Goal: Transaction & Acquisition: Subscribe to service/newsletter

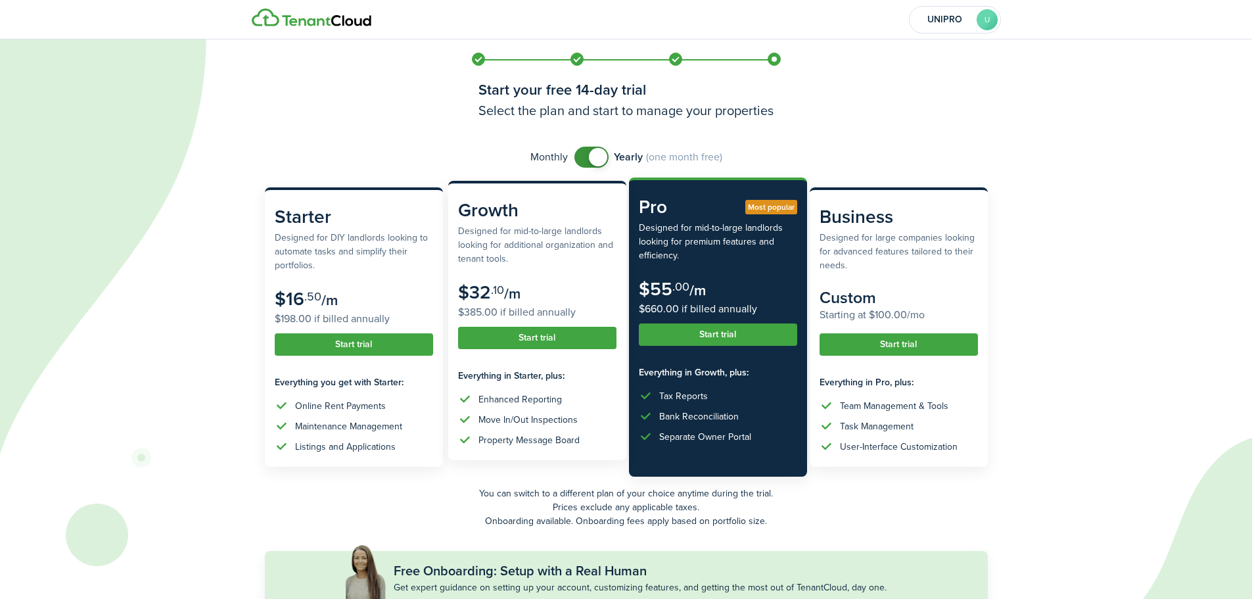
click at [553, 334] on button "Start trial" at bounding box center [537, 338] width 158 height 22
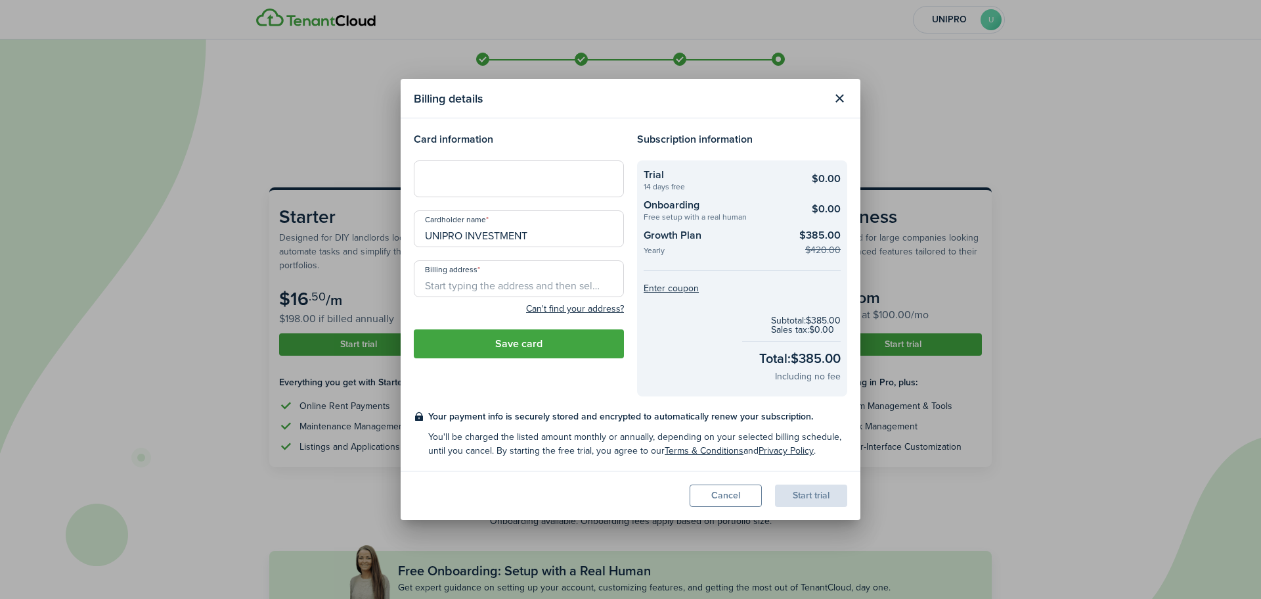
click at [531, 108] on modal-title "Billing details" at bounding box center [619, 98] width 411 height 26
click at [489, 288] on input "Billing address" at bounding box center [519, 278] width 210 height 37
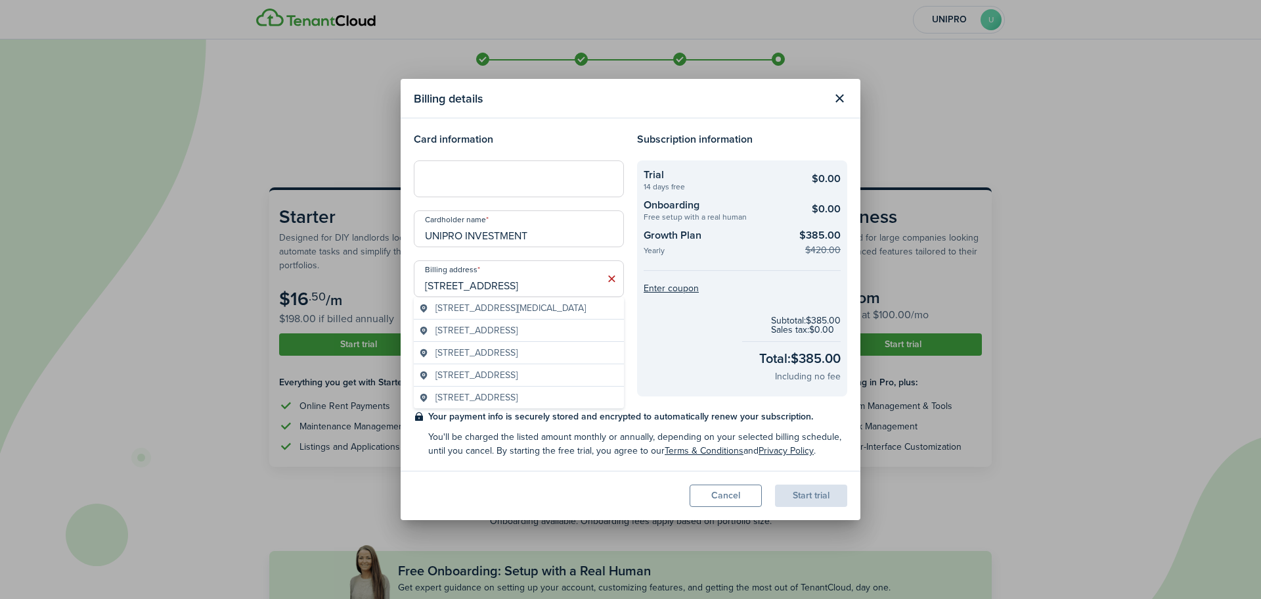
click at [530, 310] on span "[STREET_ADDRESS][MEDICAL_DATA]" at bounding box center [511, 308] width 150 height 14
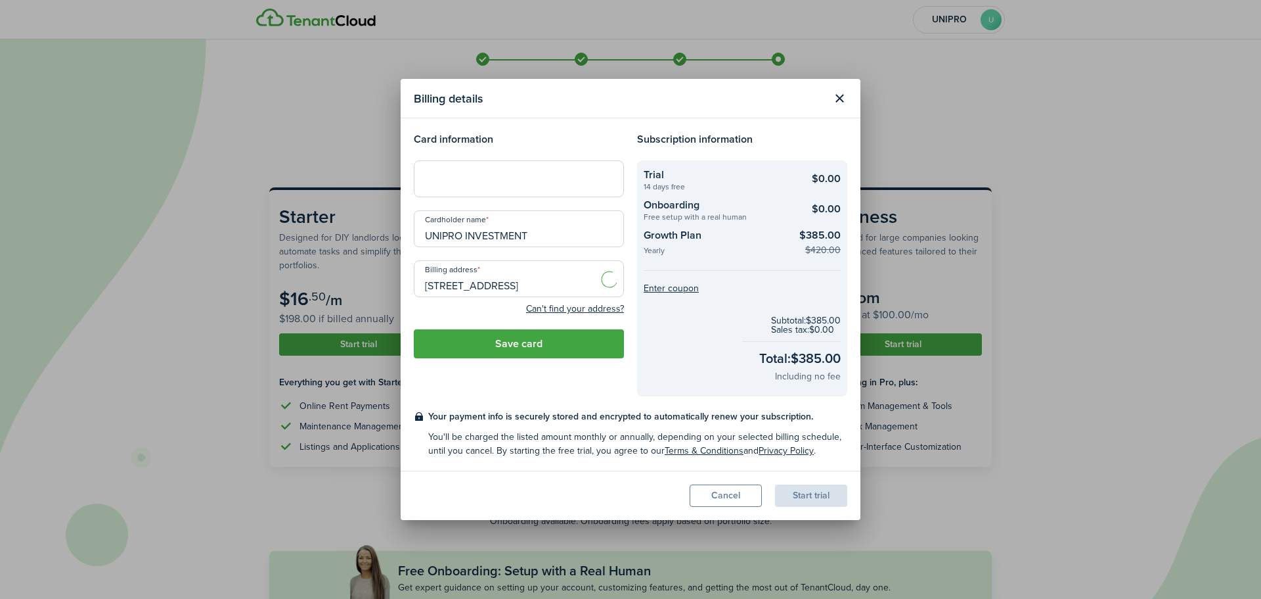
type input "[STREET_ADDRESS][MEDICAL_DATA]"
click at [536, 237] on input "UNIPRO INVESTMENT" at bounding box center [519, 228] width 210 height 37
drag, startPoint x: 476, startPoint y: 235, endPoint x: 397, endPoint y: 235, distance: 79.5
click at [397, 235] on div "Billing details Card information Cardholder name UNIPRO INVESTMENT Billing addr…" at bounding box center [630, 299] width 1261 height 599
type input "[PERSON_NAME]"
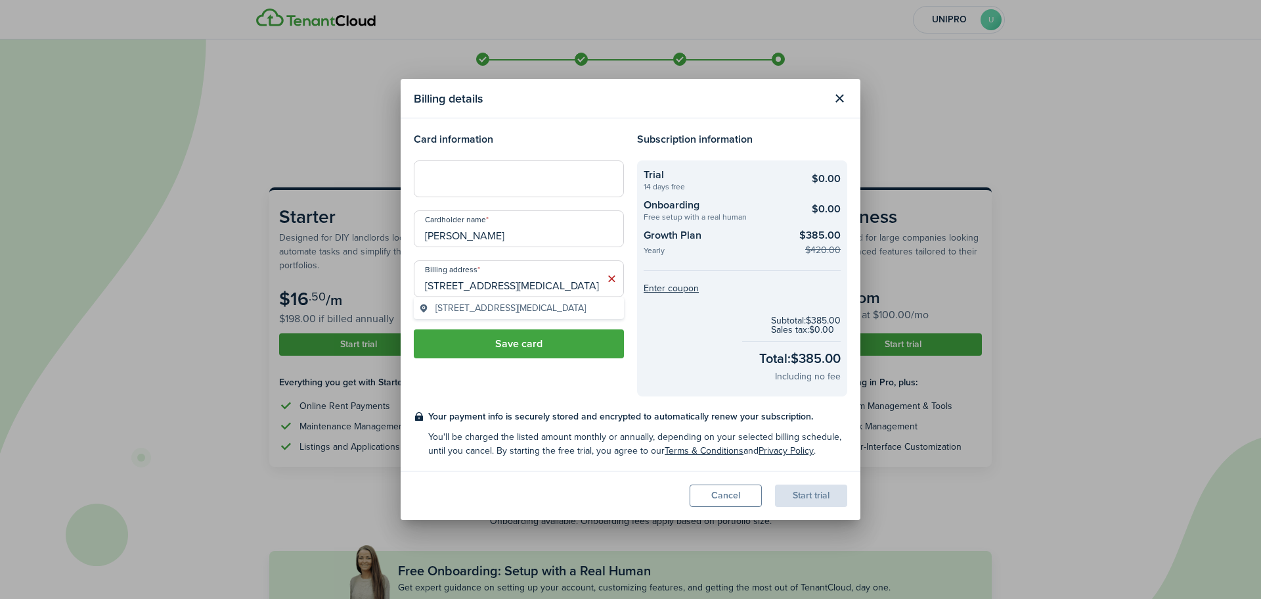
click at [577, 315] on div "[STREET_ADDRESS][MEDICAL_DATA]" at bounding box center [519, 308] width 210 height 22
click at [524, 343] on button "Save card" at bounding box center [519, 343] width 210 height 29
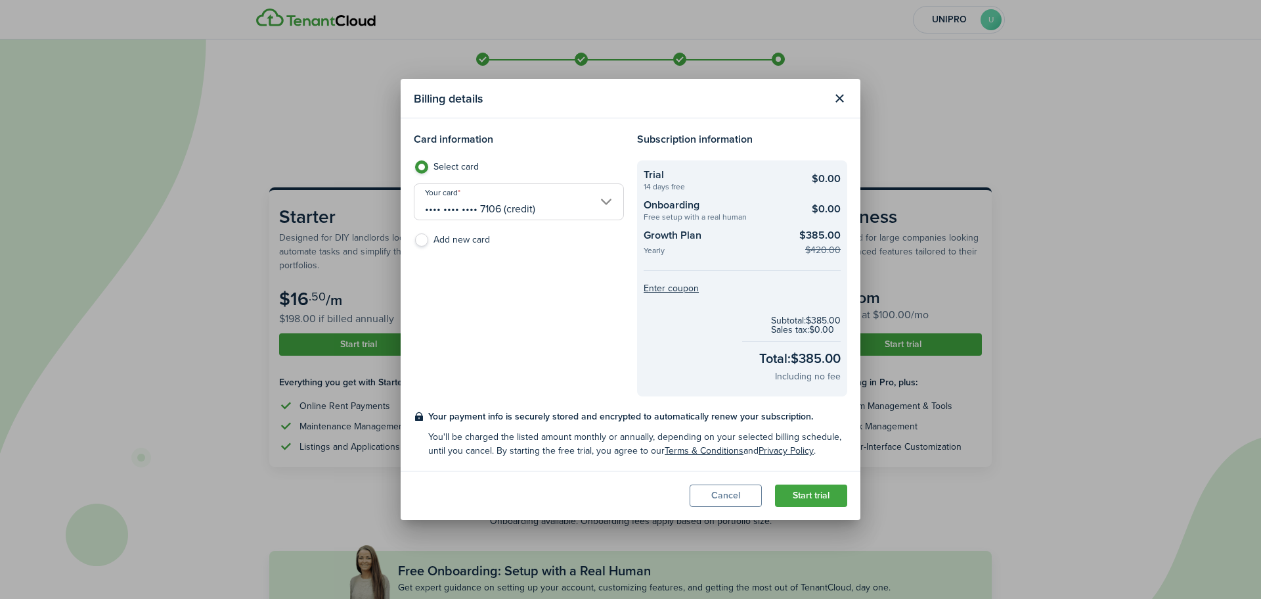
click at [815, 493] on button "Start trial" at bounding box center [811, 495] width 72 height 22
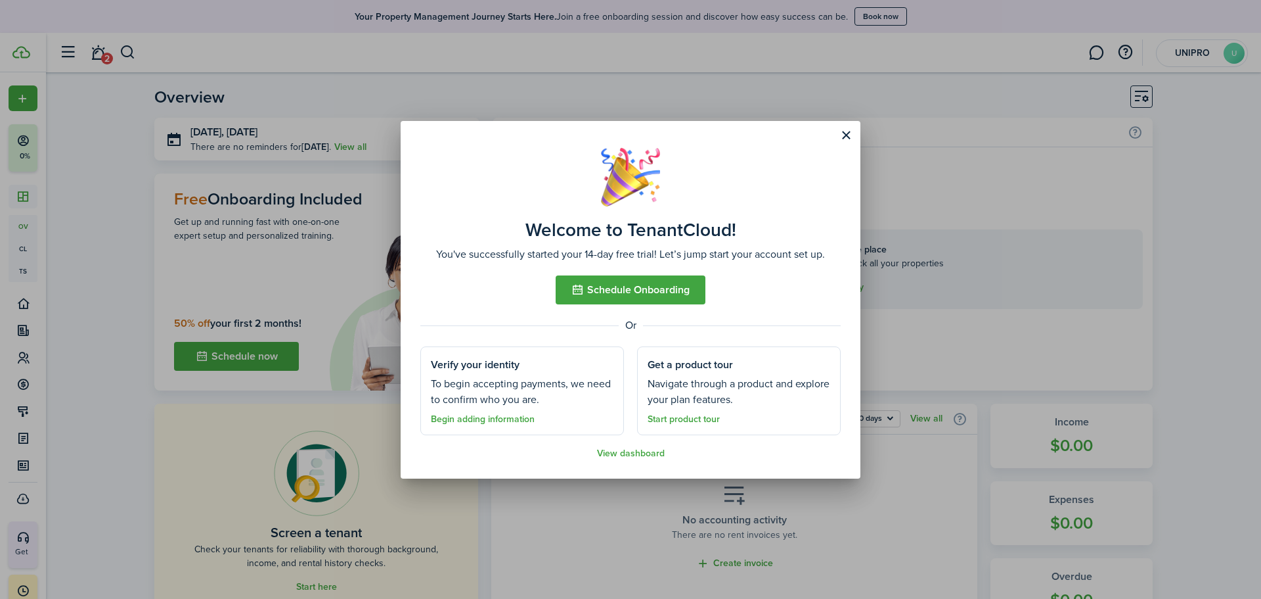
click at [847, 135] on button "Close modal" at bounding box center [846, 135] width 22 height 22
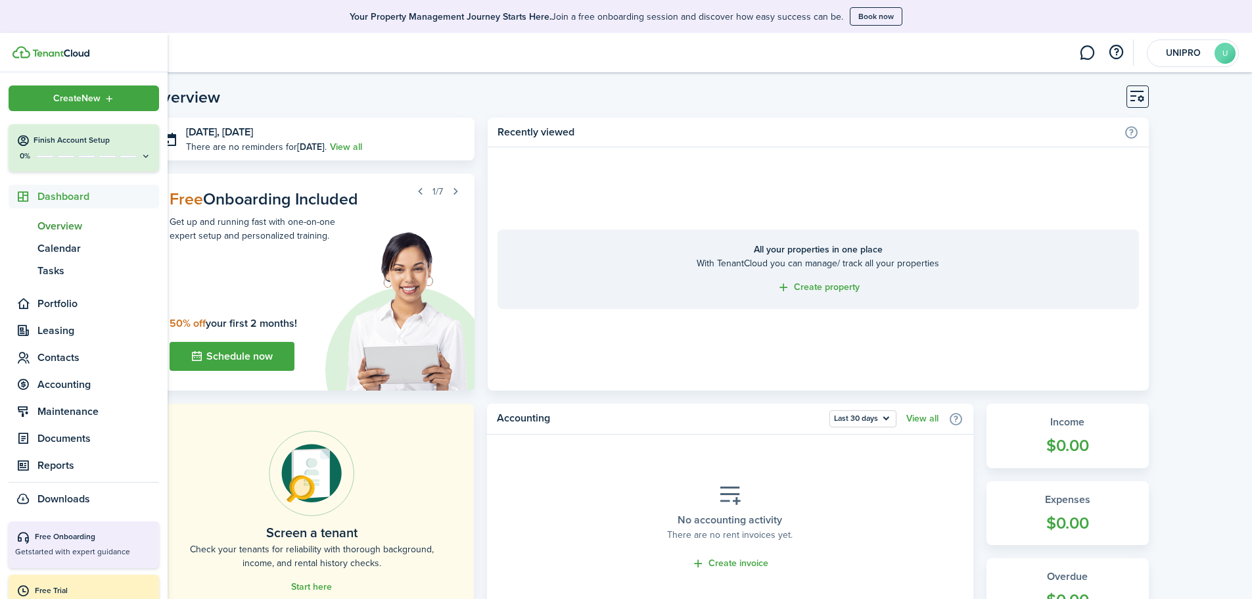
click at [67, 148] on button "Finish Account Setup 0%" at bounding box center [84, 147] width 150 height 47
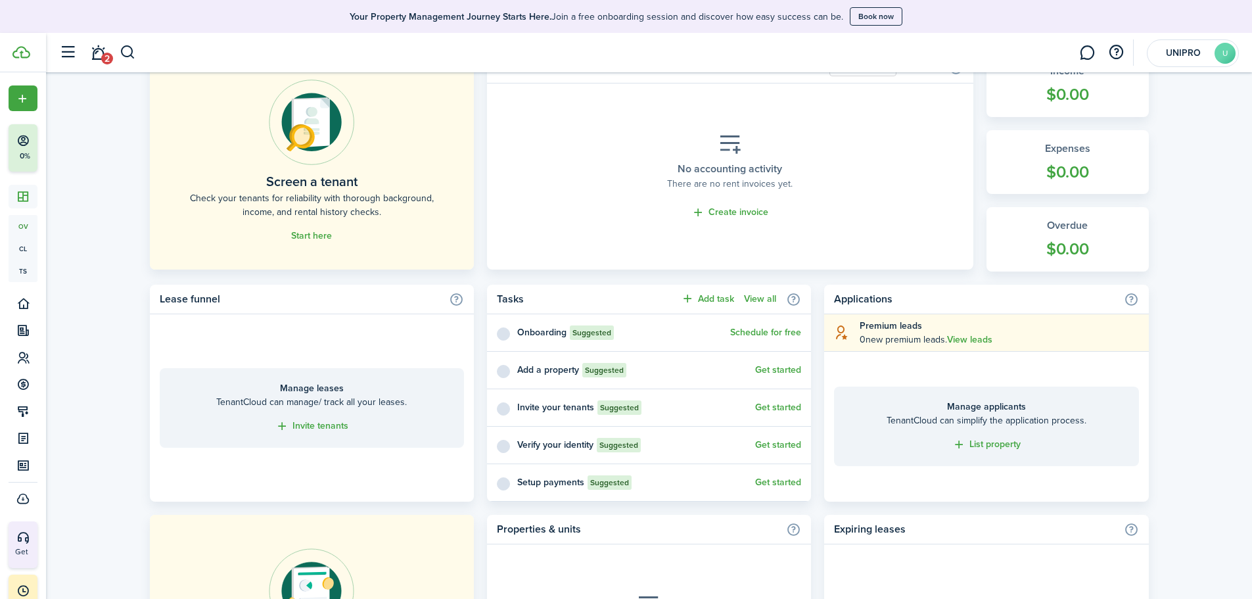
scroll to position [394, 0]
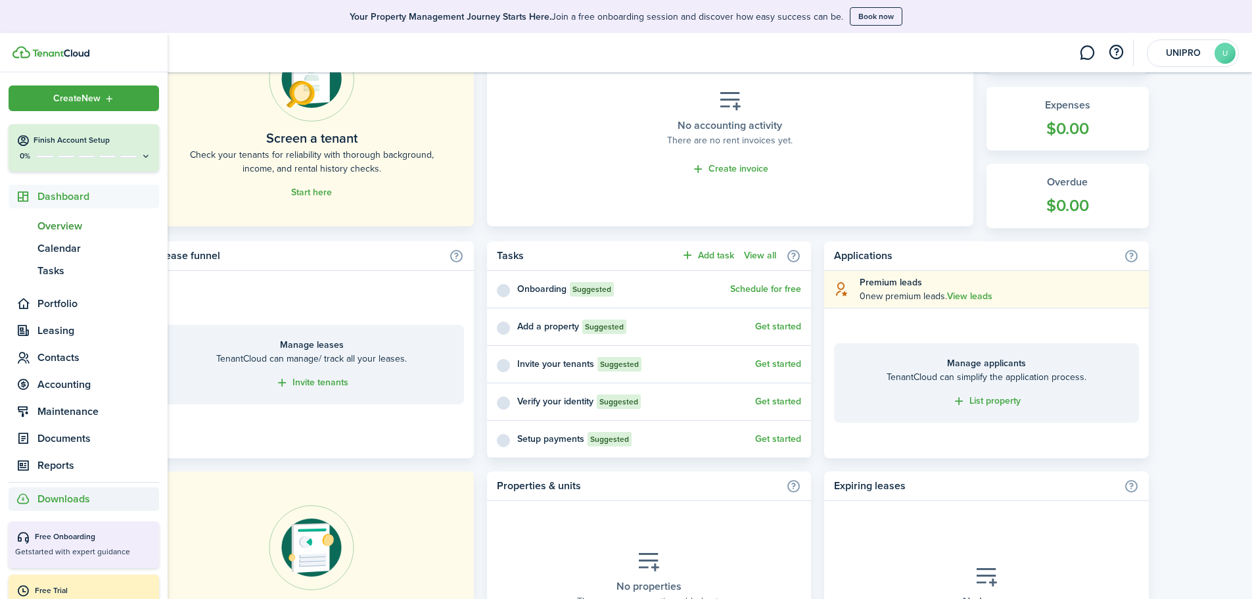
click at [67, 501] on span "Downloads" at bounding box center [63, 499] width 53 height 16
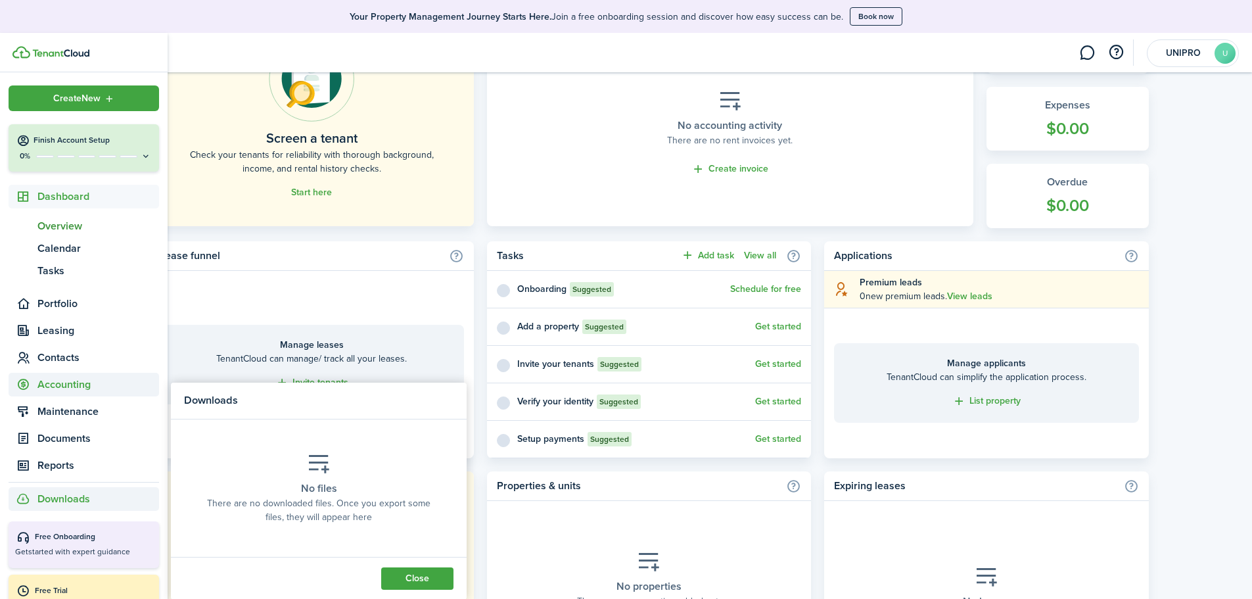
click at [58, 385] on span "Accounting" at bounding box center [98, 384] width 122 height 16
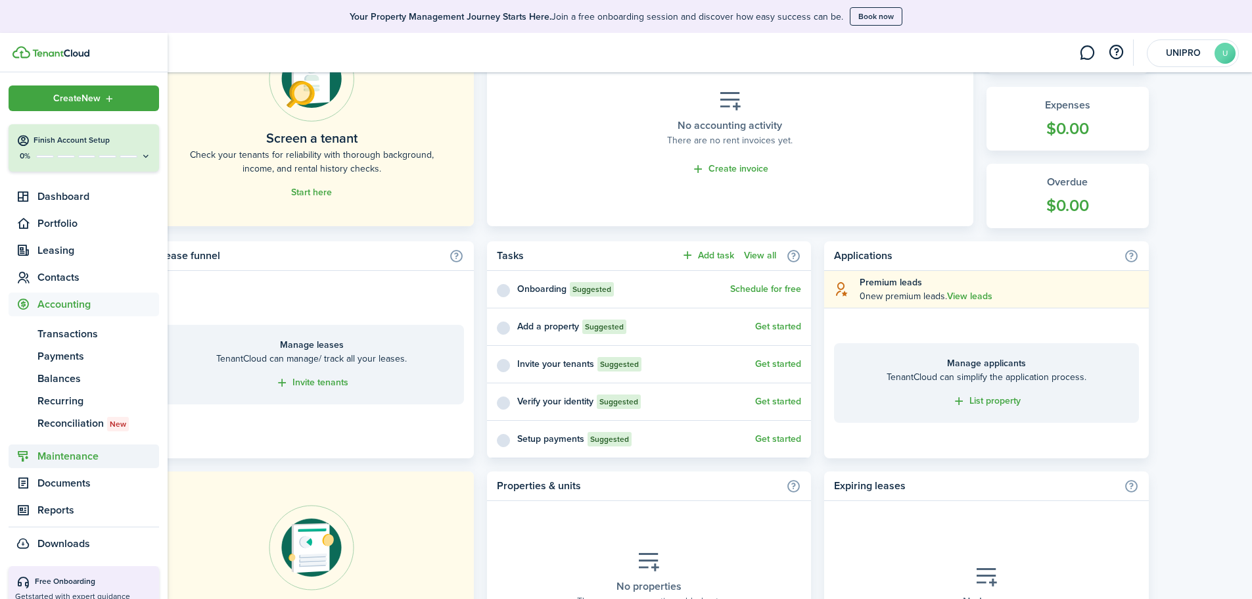
click at [65, 449] on span "Maintenance" at bounding box center [98, 456] width 122 height 16
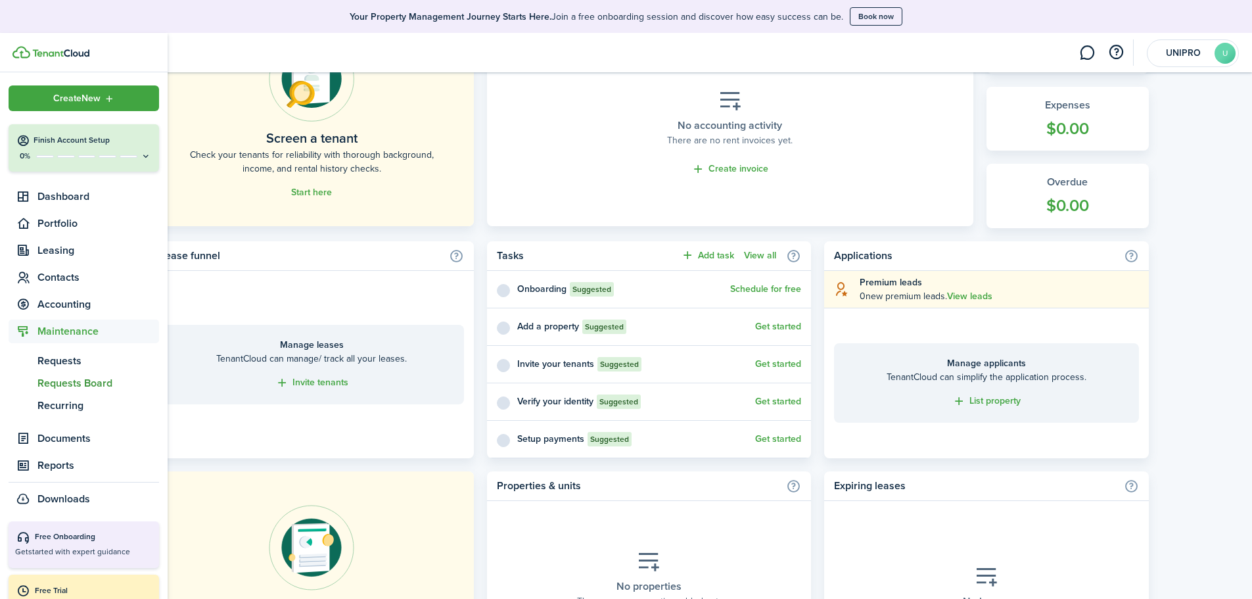
click at [69, 376] on span "Requests Board" at bounding box center [98, 383] width 122 height 16
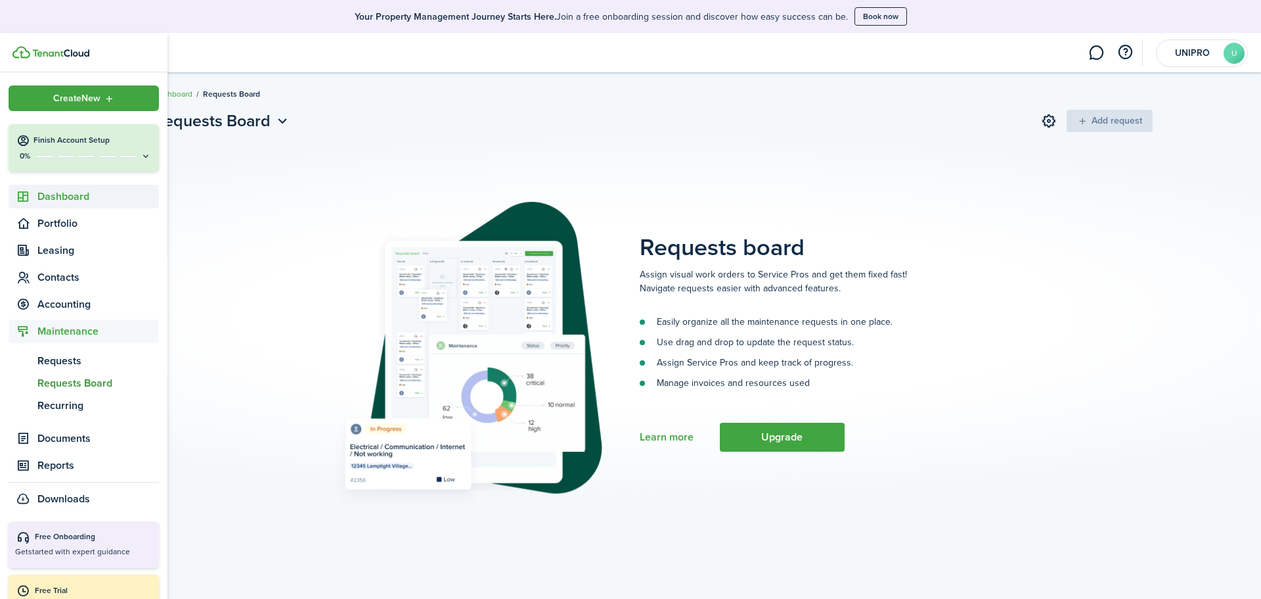
click at [57, 198] on span "Dashboard" at bounding box center [98, 197] width 122 height 16
click at [66, 221] on span "Overview" at bounding box center [98, 226] width 122 height 16
